Goal: Task Accomplishment & Management: Use online tool/utility

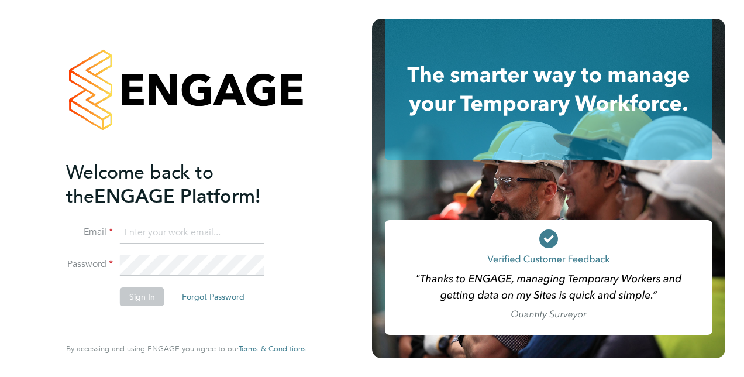
type input "alan.fox@vistry.co.uk"
click at [138, 294] on button "Sign In" at bounding box center [142, 296] width 44 height 19
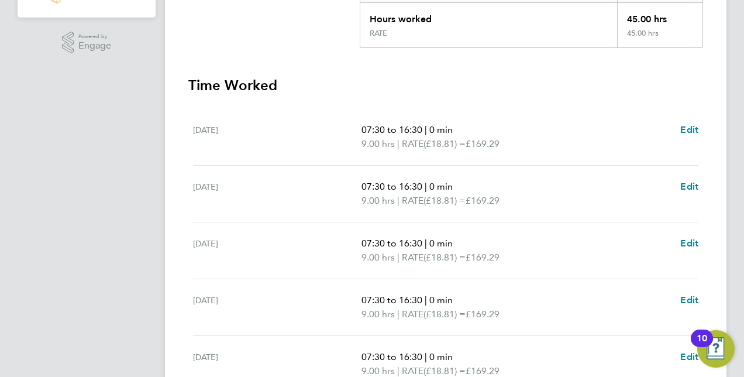
scroll to position [391, 0]
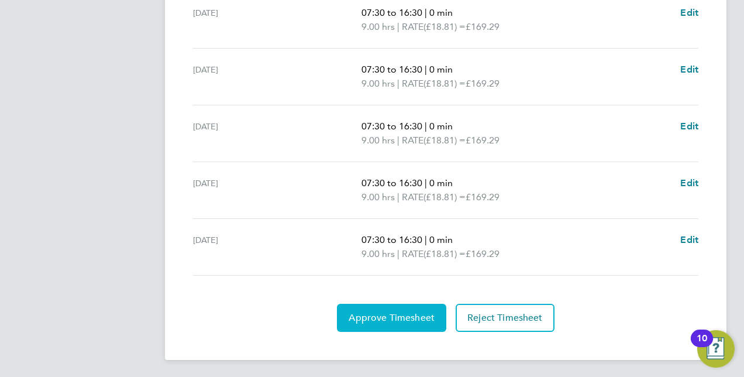
click at [388, 317] on span "Approve Timesheet" at bounding box center [392, 318] width 86 height 12
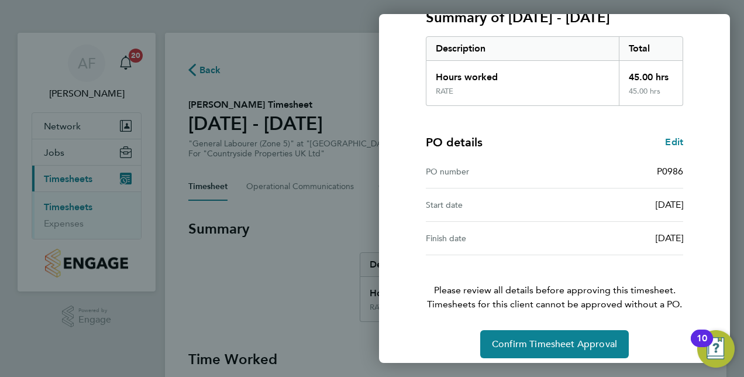
scroll to position [176, 0]
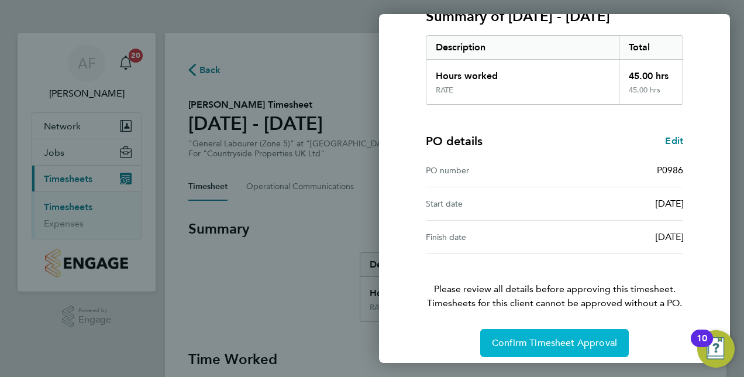
click at [524, 339] on span "Confirm Timesheet Approval" at bounding box center [554, 343] width 125 height 12
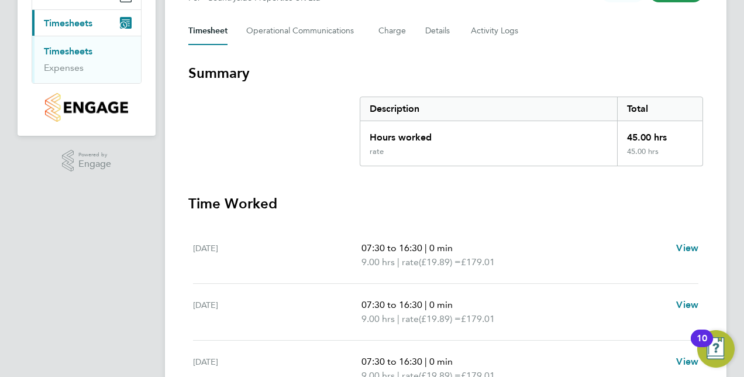
scroll to position [410, 0]
